Goal: Download file/media

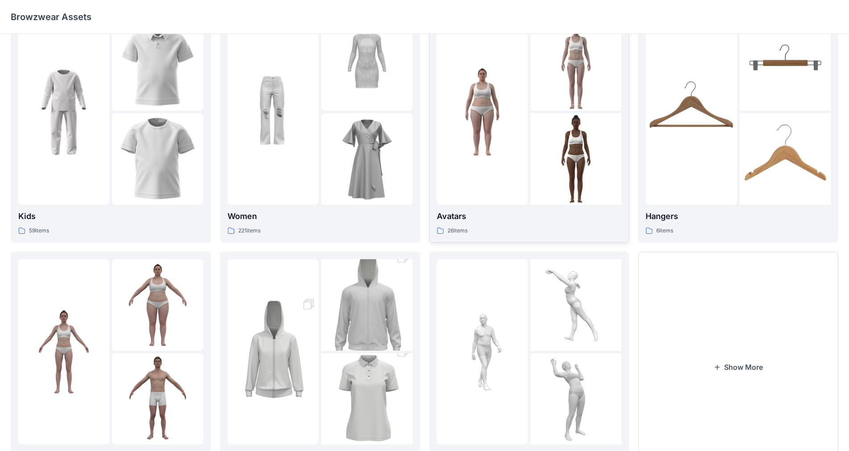
scroll to position [89, 0]
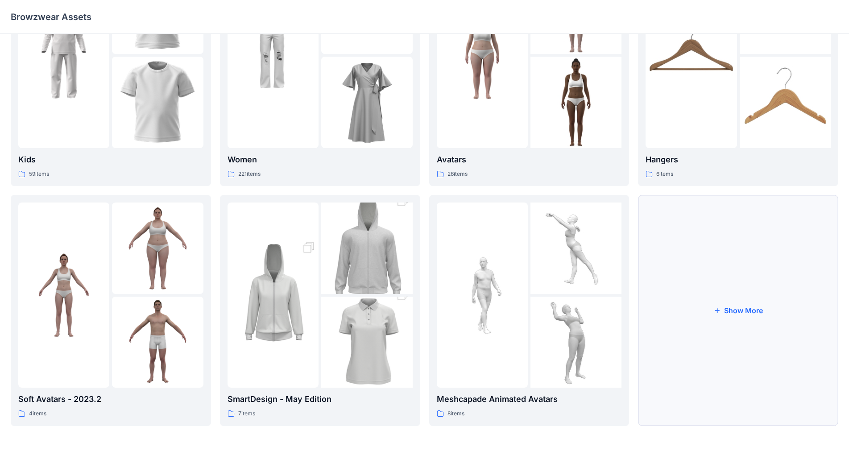
click at [446, 302] on button "Show More" at bounding box center [738, 310] width 200 height 231
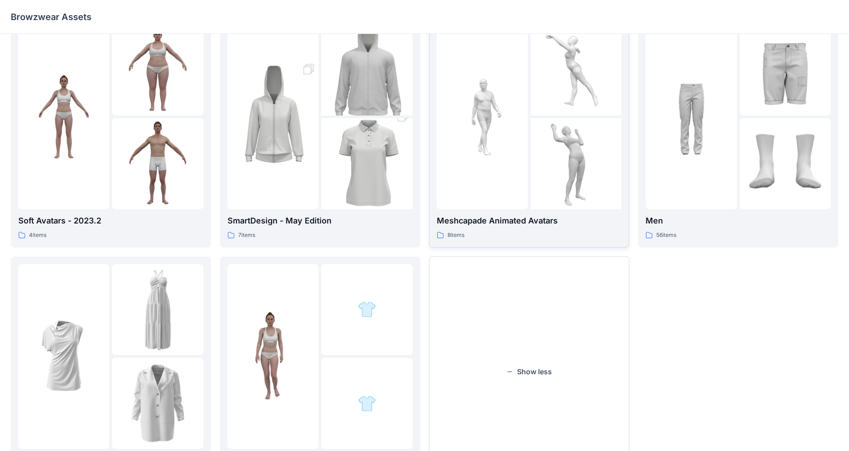
scroll to position [329, 0]
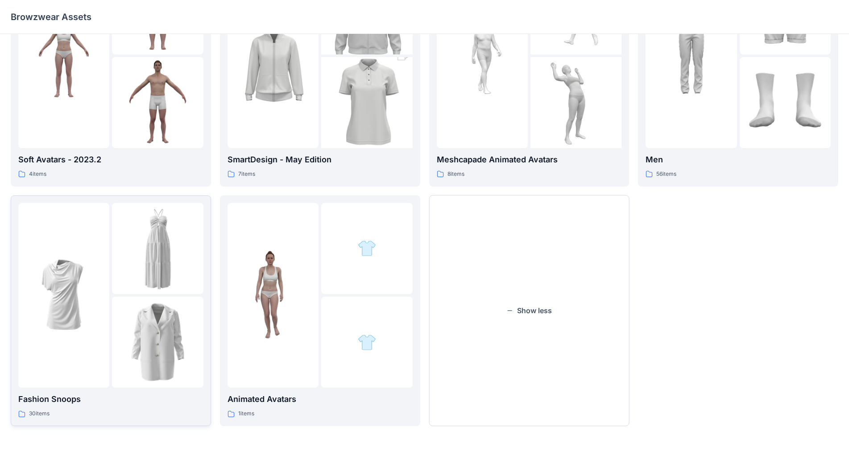
click at [128, 280] on img at bounding box center [157, 248] width 91 height 91
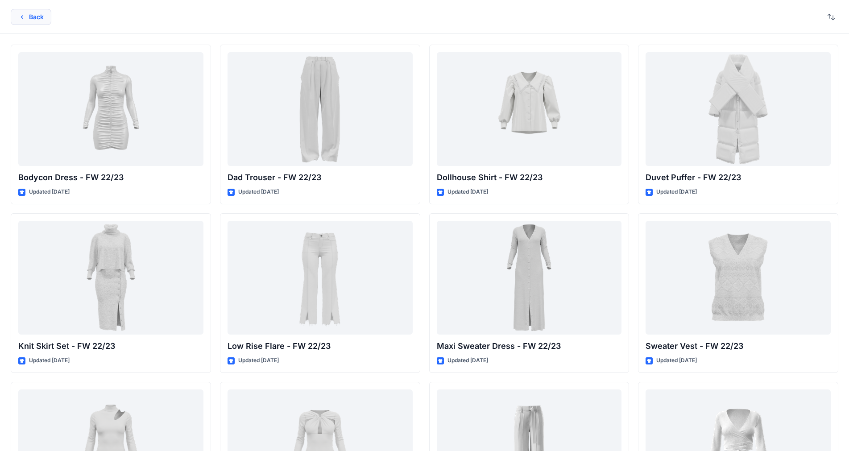
click at [46, 17] on button "Back" at bounding box center [31, 17] width 41 height 16
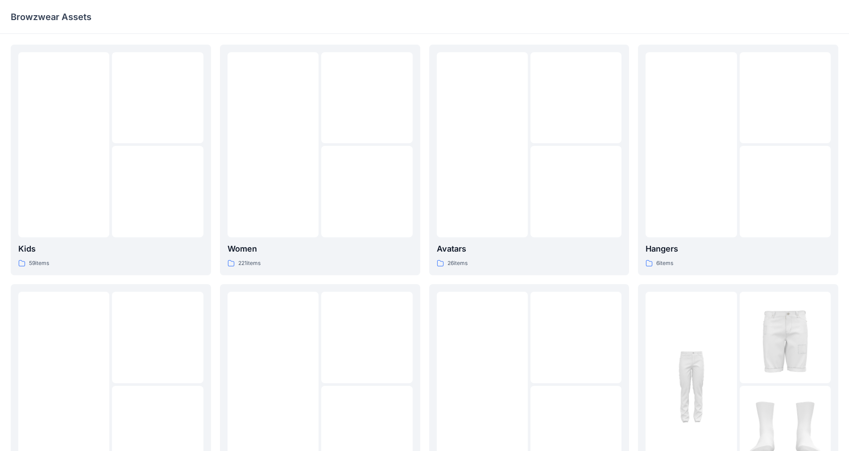
scroll to position [329, 0]
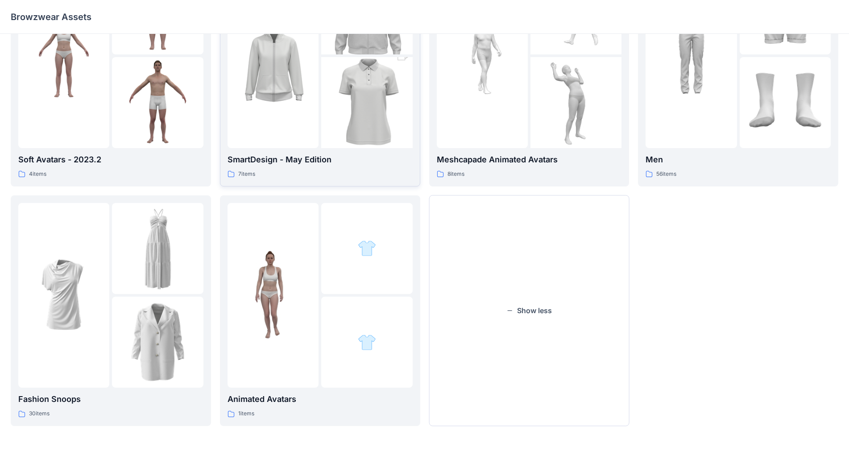
click at [327, 113] on img at bounding box center [366, 102] width 91 height 137
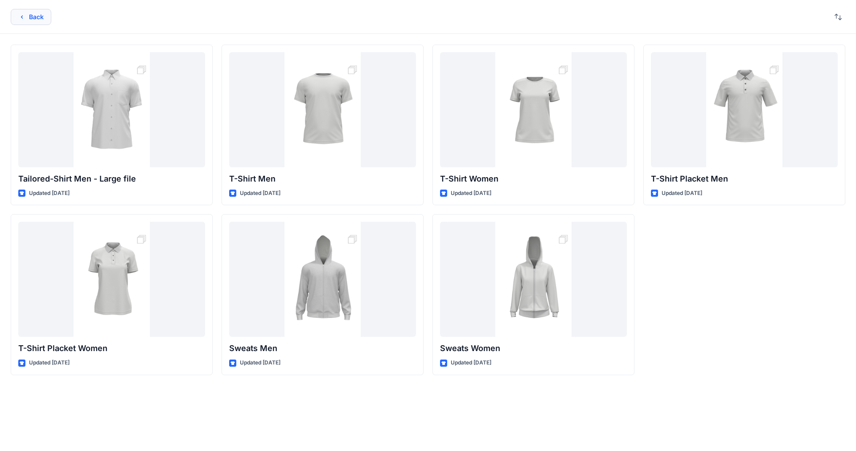
click at [17, 20] on button "Back" at bounding box center [31, 17] width 41 height 16
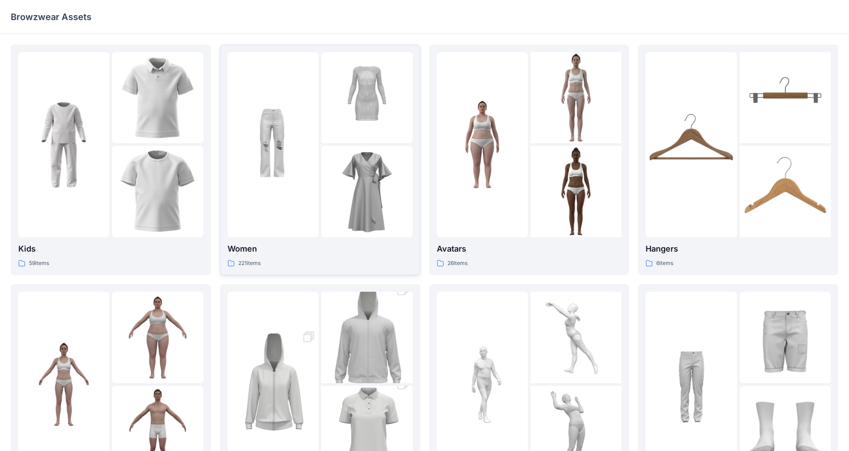
click at [347, 153] on img at bounding box center [366, 191] width 91 height 91
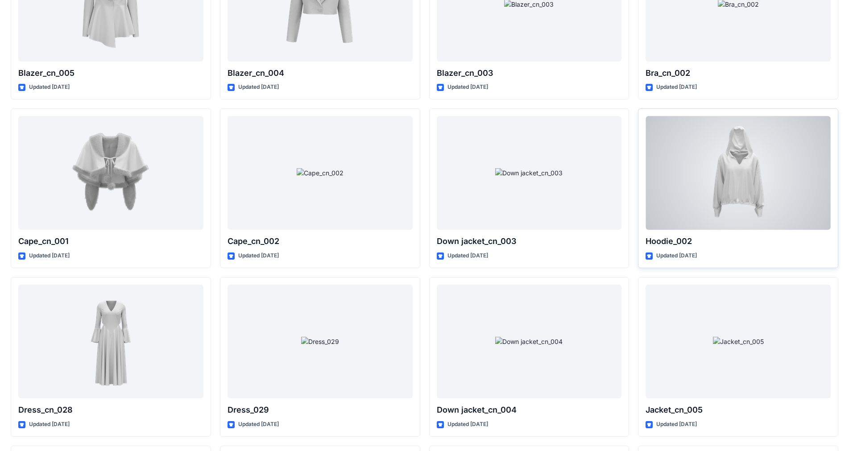
scroll to position [4491, 0]
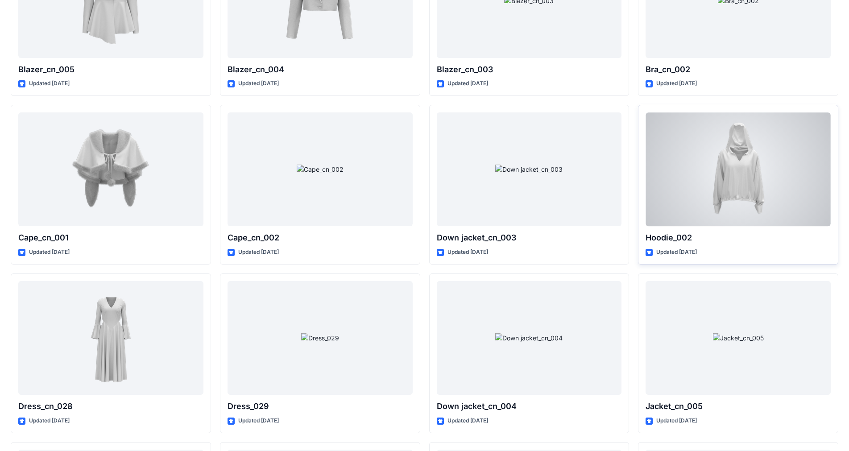
click at [446, 182] on div at bounding box center [737, 169] width 185 height 114
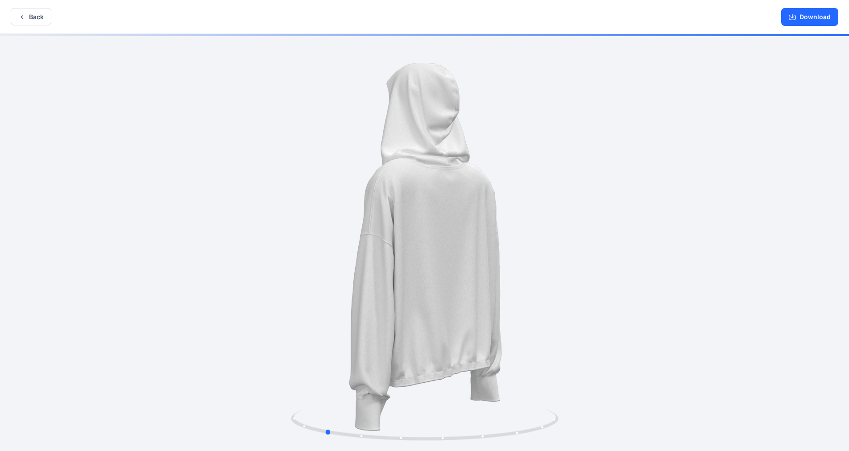
drag, startPoint x: 528, startPoint y: 356, endPoint x: 429, endPoint y: 360, distance: 99.5
click at [429, 356] on div at bounding box center [424, 243] width 849 height 419
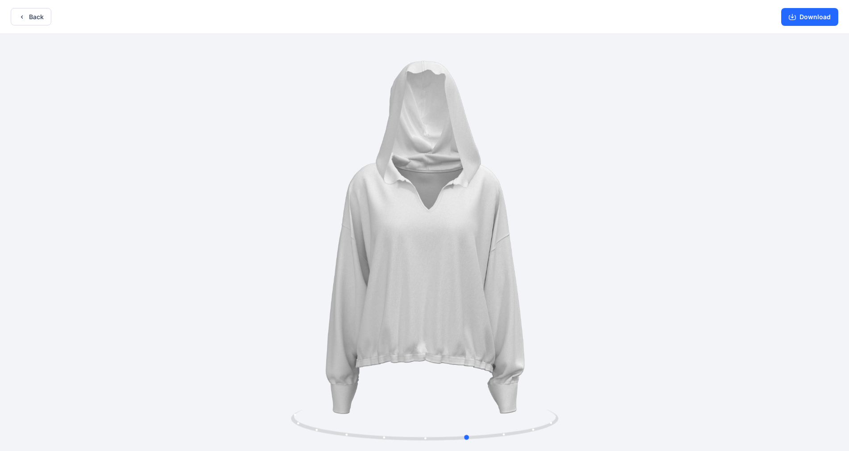
drag, startPoint x: 435, startPoint y: 189, endPoint x: 430, endPoint y: 119, distance: 70.7
click at [309, 165] on div at bounding box center [424, 243] width 849 height 419
click at [446, 10] on button "Download" at bounding box center [809, 17] width 57 height 18
click at [31, 10] on button "Back" at bounding box center [31, 16] width 41 height 17
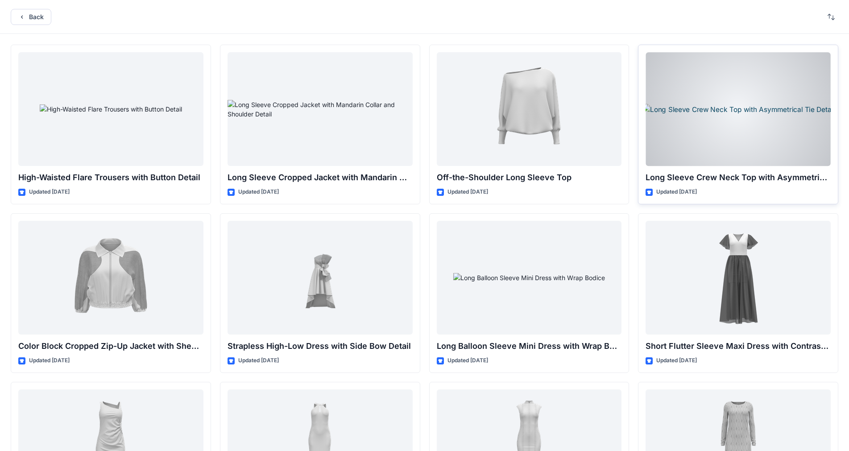
click at [446, 128] on div at bounding box center [737, 109] width 185 height 114
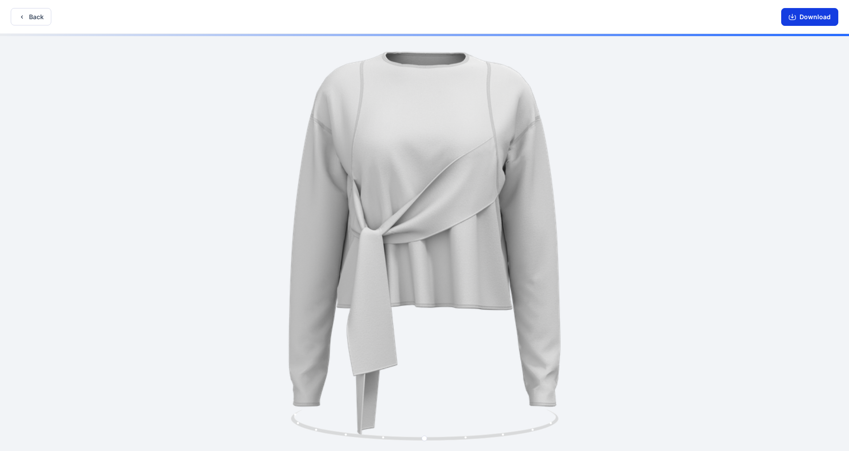
click at [446, 13] on button "Download" at bounding box center [809, 17] width 57 height 18
click at [20, 17] on icon "button" at bounding box center [21, 16] width 7 height 7
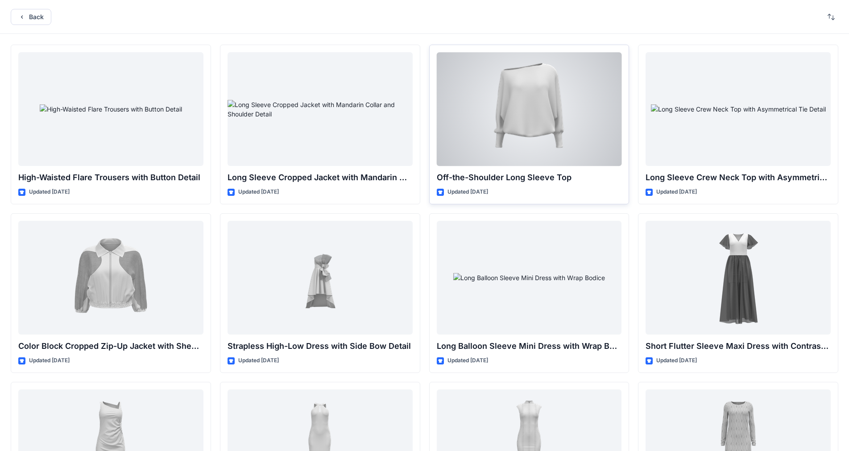
click at [446, 126] on div at bounding box center [529, 109] width 185 height 114
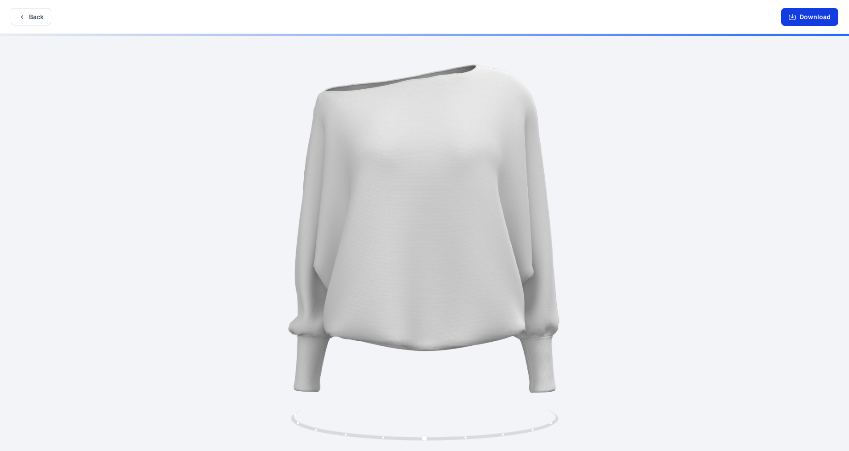
click at [446, 17] on button "Download" at bounding box center [809, 17] width 57 height 18
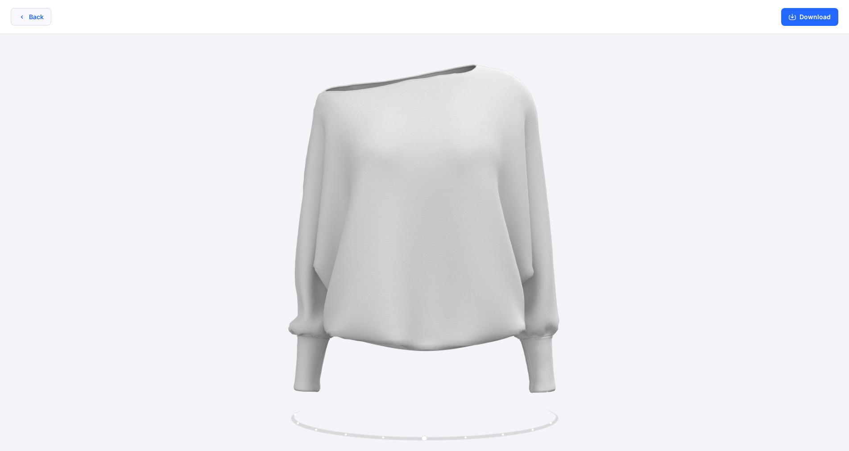
click at [39, 17] on button "Back" at bounding box center [31, 16] width 41 height 17
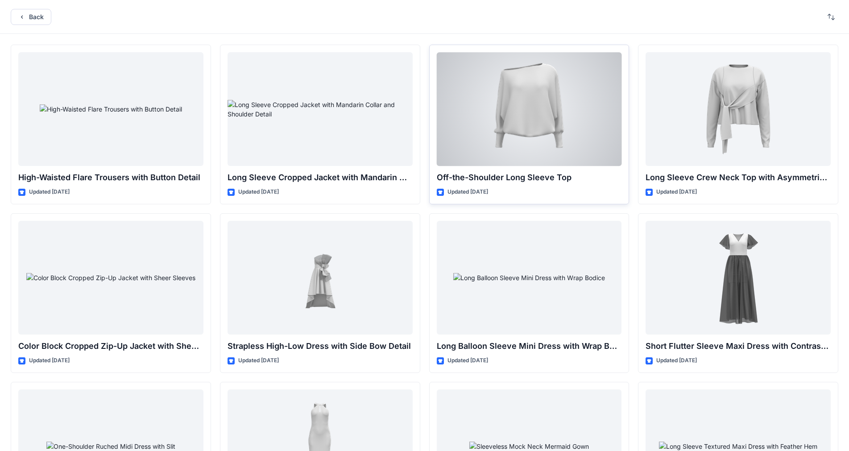
click at [446, 128] on div at bounding box center [529, 109] width 185 height 114
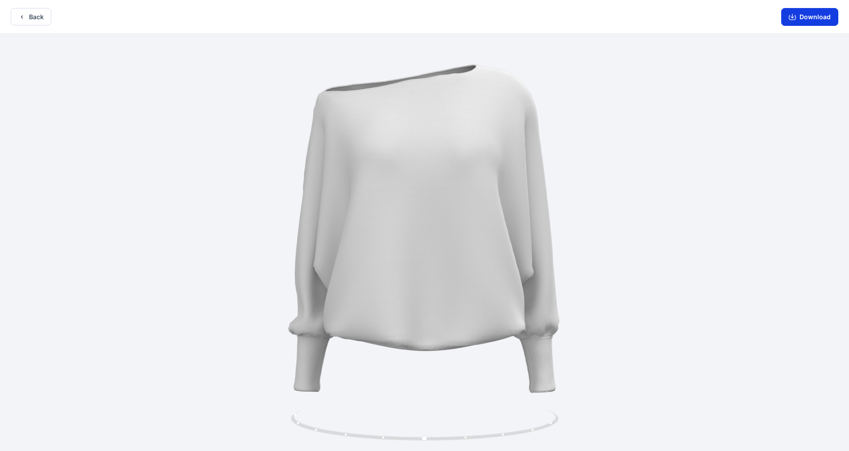
click at [446, 15] on icon "button" at bounding box center [792, 16] width 7 height 7
click at [37, 21] on button "Back" at bounding box center [31, 16] width 41 height 17
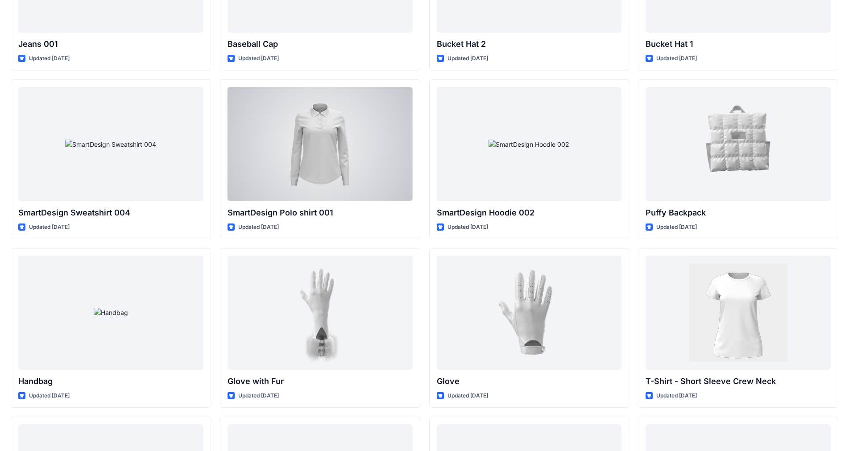
scroll to position [5531, 0]
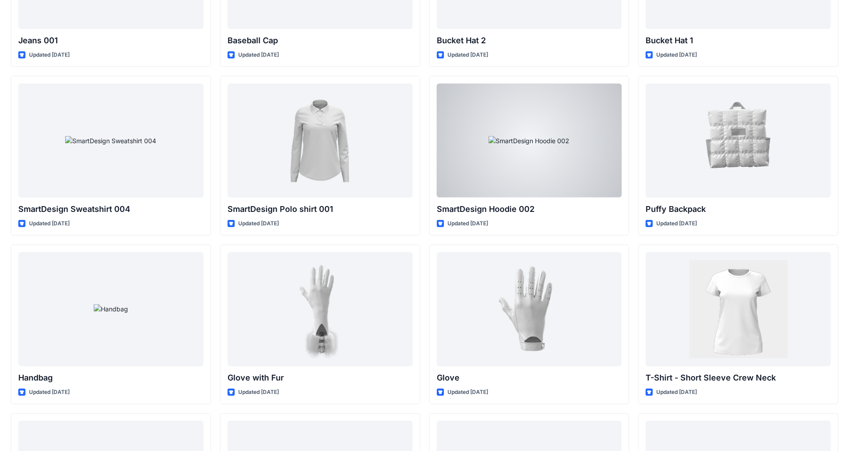
click at [446, 172] on div at bounding box center [529, 140] width 185 height 114
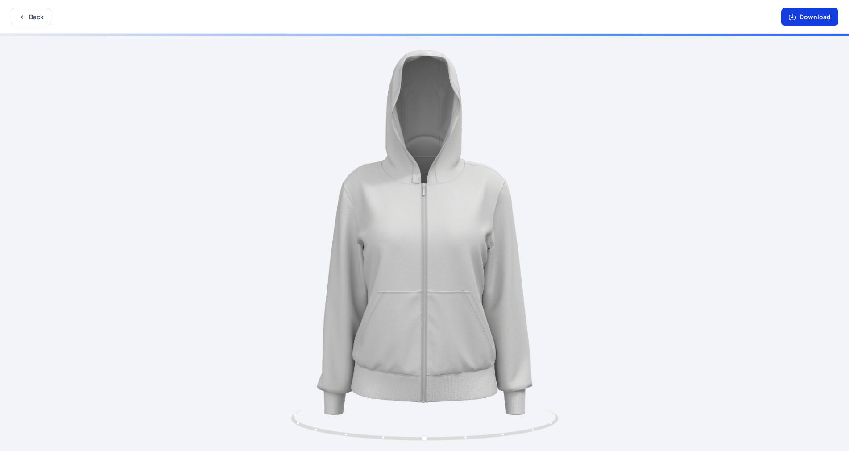
click at [446, 14] on button "Download" at bounding box center [809, 17] width 57 height 18
click at [34, 10] on button "Back" at bounding box center [31, 16] width 41 height 17
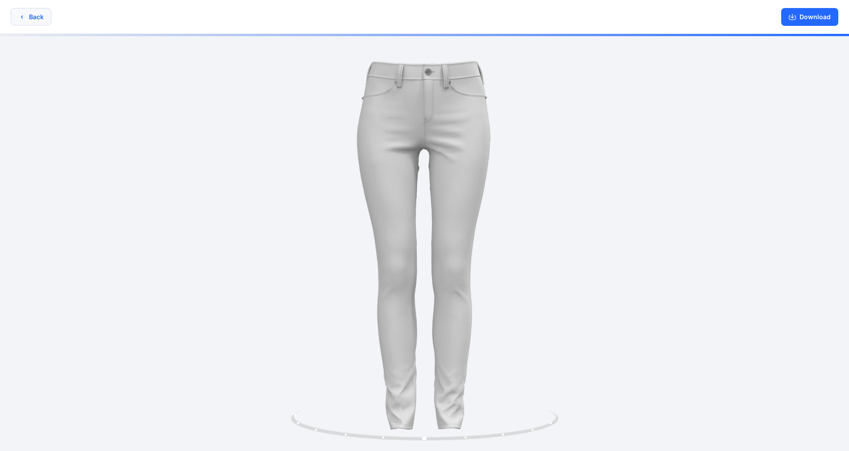
click at [41, 14] on button "Back" at bounding box center [31, 16] width 41 height 17
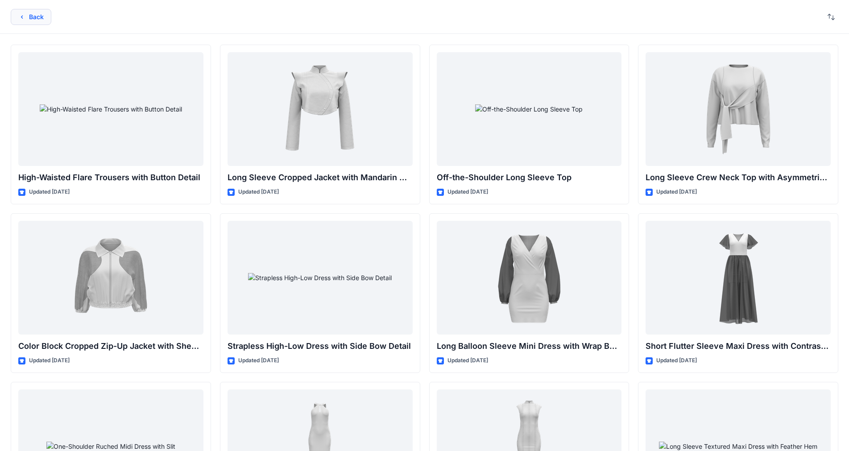
click at [24, 16] on icon "button" at bounding box center [21, 16] width 7 height 7
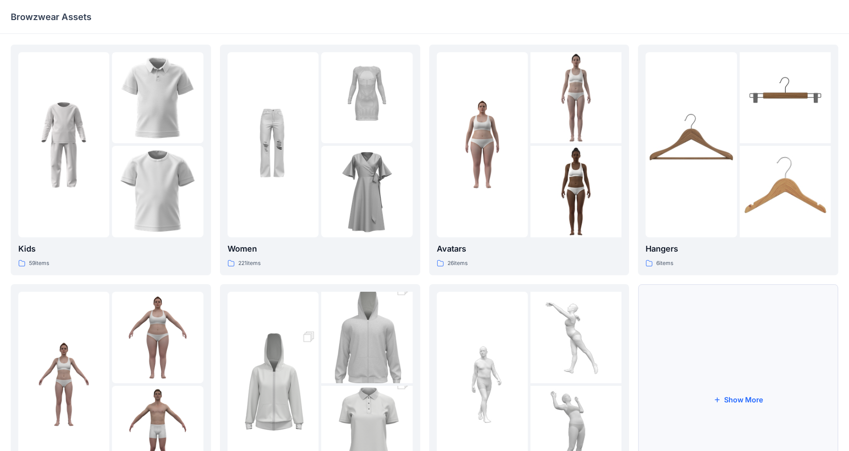
scroll to position [89, 0]
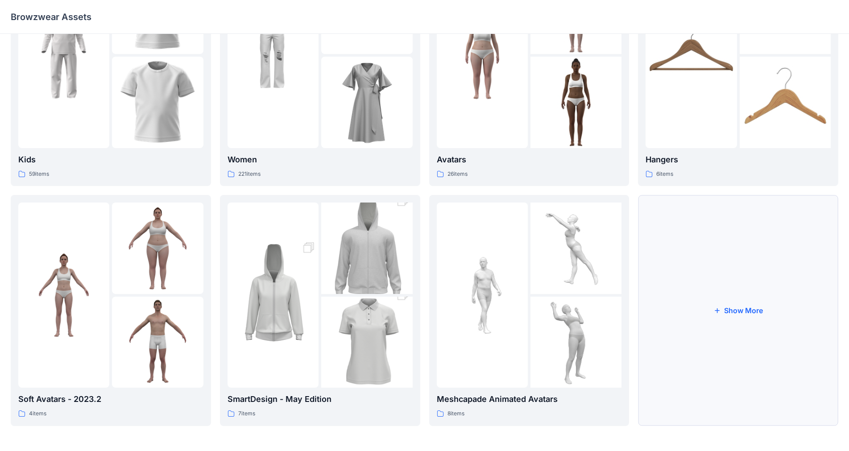
click at [446, 322] on button "Show More" at bounding box center [738, 310] width 200 height 231
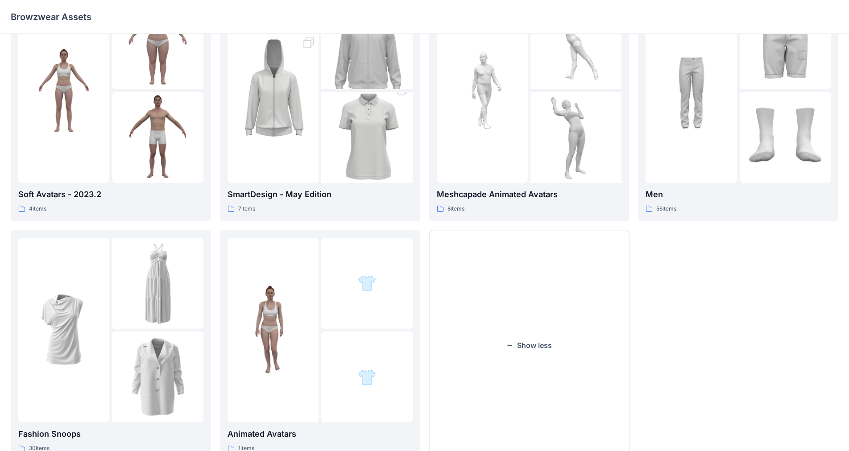
scroll to position [329, 0]
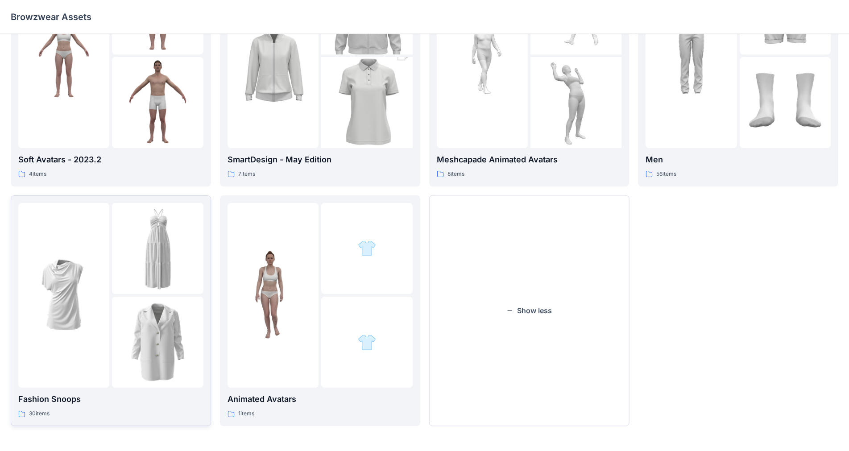
click at [132, 289] on img at bounding box center [157, 248] width 91 height 91
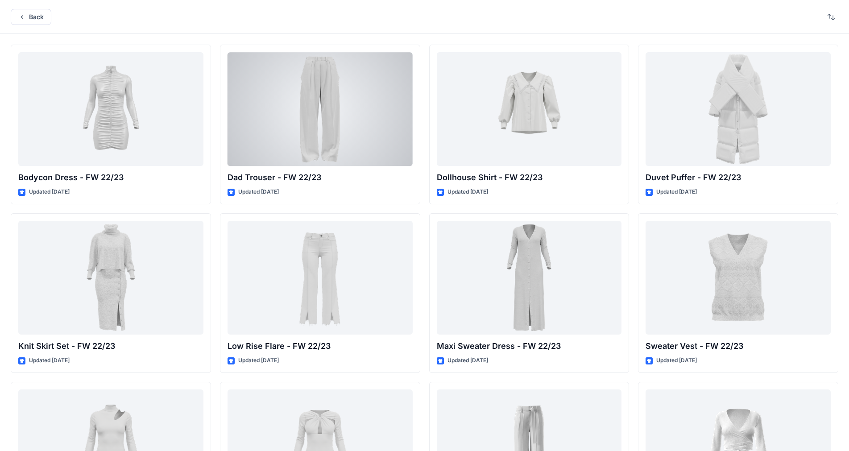
click at [291, 126] on div at bounding box center [319, 109] width 185 height 114
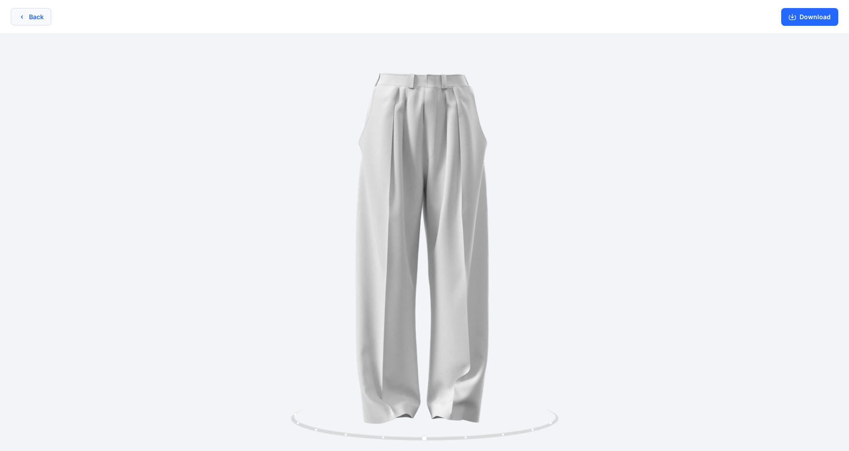
click at [22, 14] on icon "button" at bounding box center [21, 16] width 7 height 7
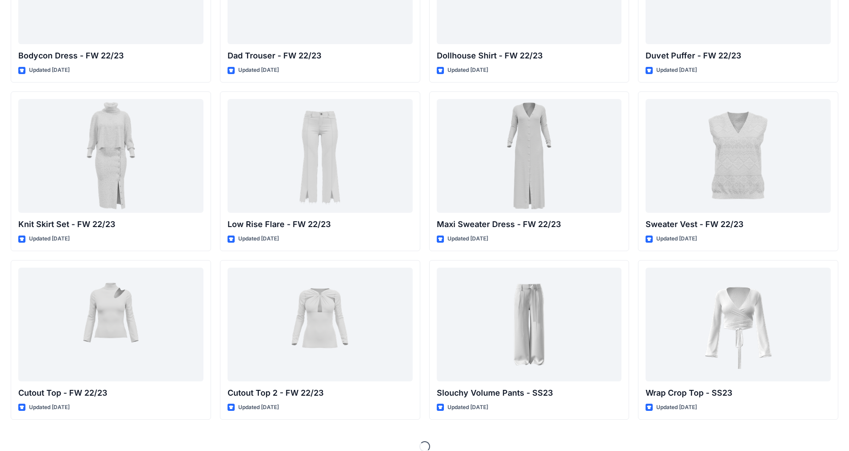
scroll to position [133, 0]
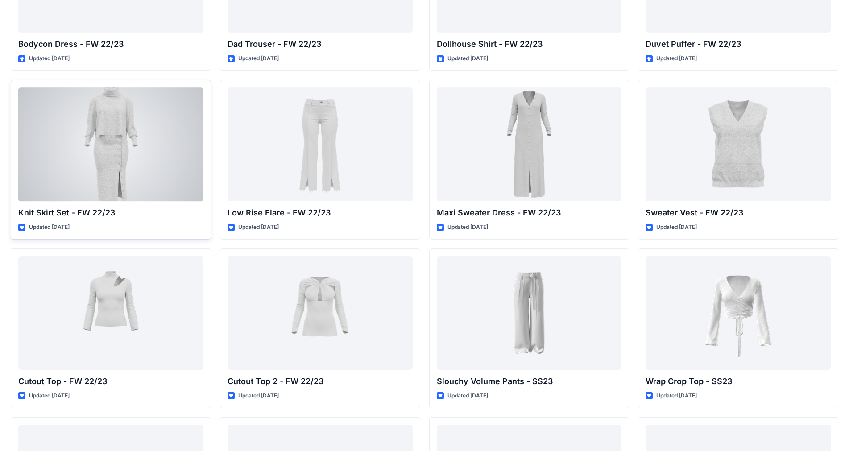
click at [162, 140] on div at bounding box center [110, 144] width 185 height 114
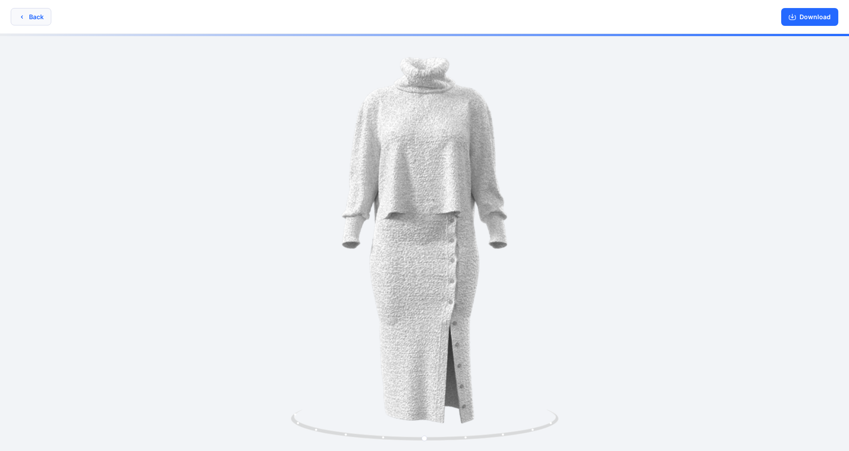
click at [44, 12] on button "Back" at bounding box center [31, 16] width 41 height 17
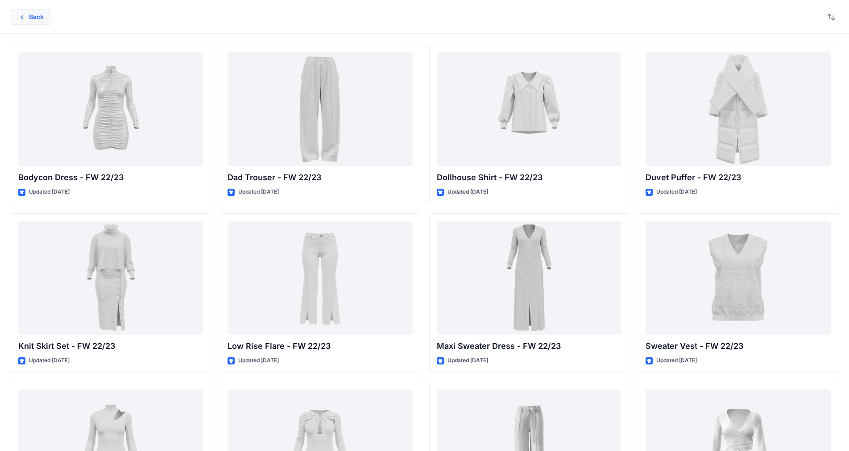
click at [18, 17] on button "Back" at bounding box center [31, 17] width 41 height 16
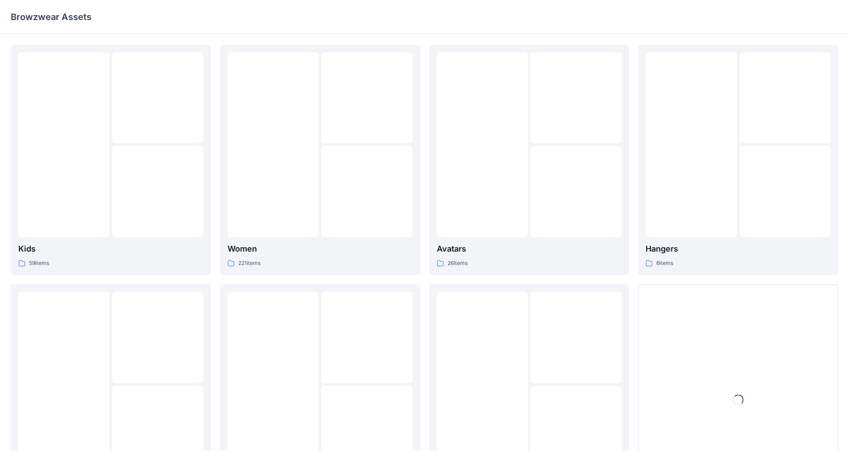
scroll to position [89, 0]
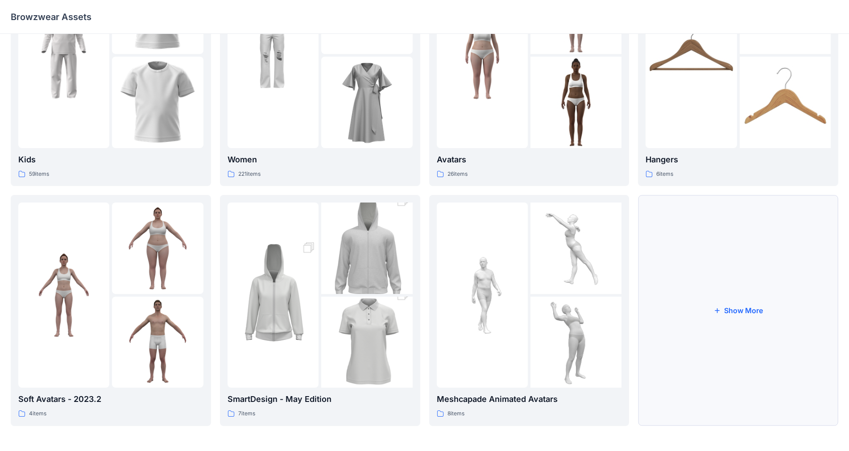
click at [446, 238] on button "Show More" at bounding box center [738, 310] width 200 height 231
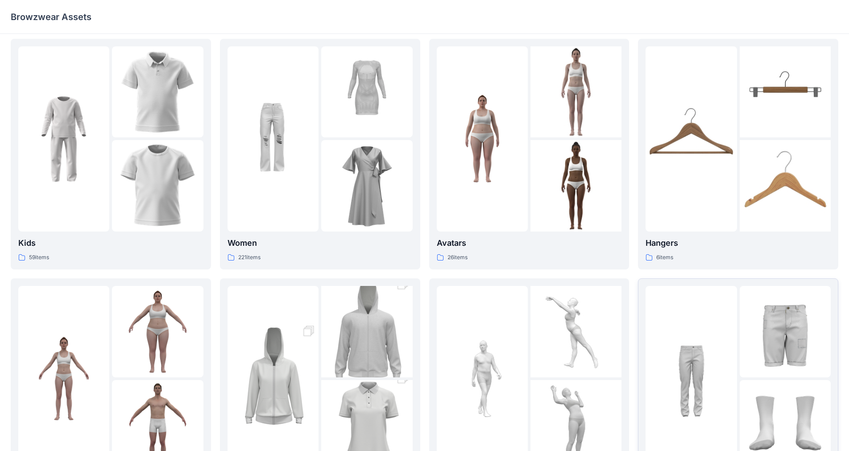
scroll to position [0, 0]
